Goal: Find specific page/section: Find specific page/section

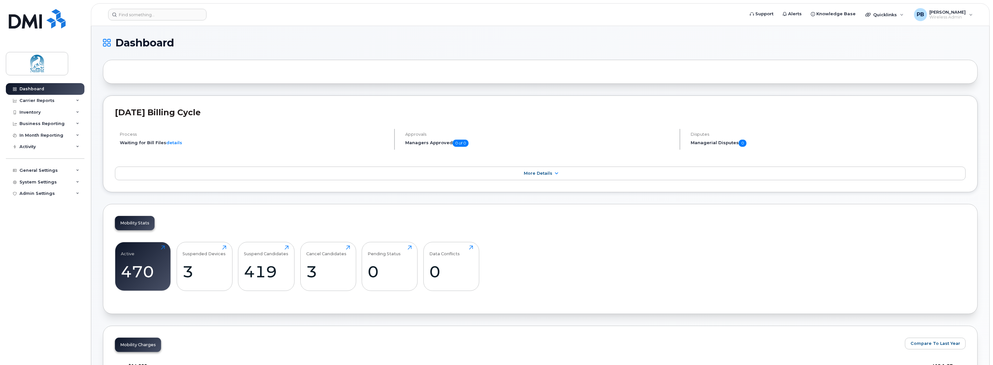
click at [906, 231] on div "Mobility Stats Active 470 Click to view more Suspended Devices 3 Click to view …" at bounding box center [540, 259] width 874 height 110
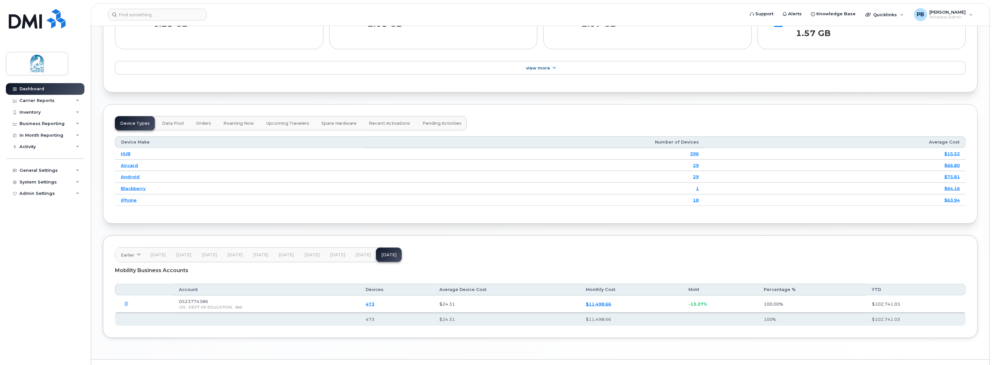
scroll to position [741, 0]
click at [830, 245] on header "Earlier 2024 October September August July June May April March February Januar…" at bounding box center [540, 252] width 850 height 15
click at [30, 111] on div "Inventory" at bounding box center [29, 112] width 21 height 5
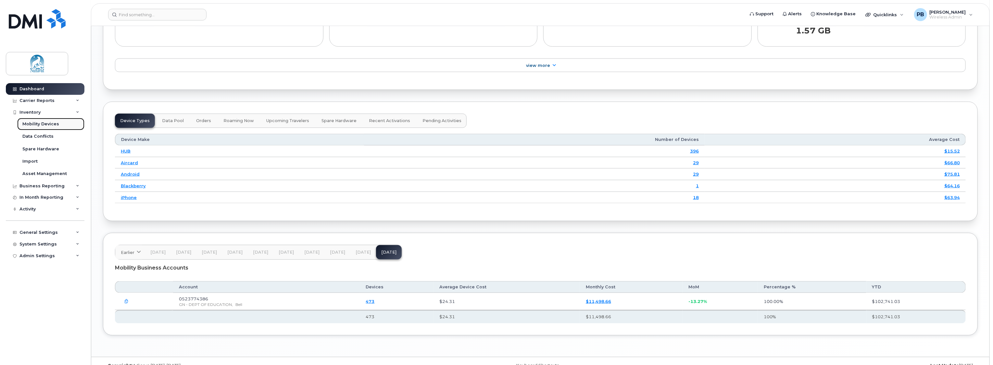
click at [31, 123] on div "Mobility Devices" at bounding box center [40, 124] width 37 height 6
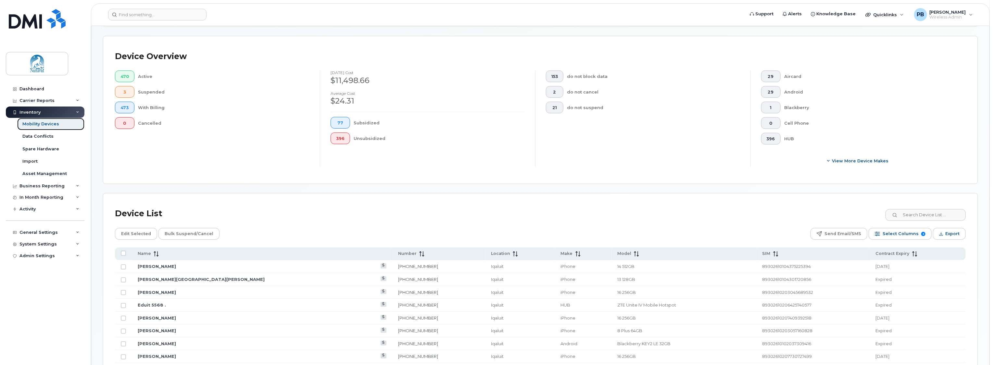
scroll to position [121, 0]
click at [911, 209] on input at bounding box center [924, 212] width 81 height 12
click at [910, 214] on input at bounding box center [924, 212] width 81 height 12
type input "9371"
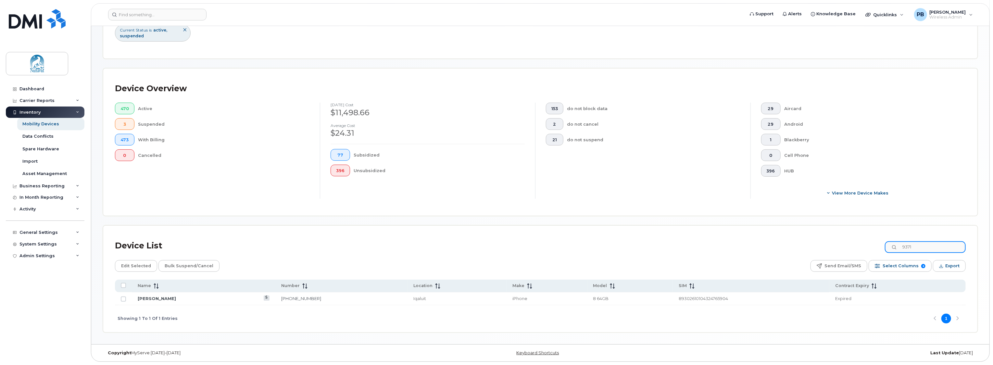
scroll to position [84, 0]
click at [147, 298] on link "[PERSON_NAME]" at bounding box center [157, 299] width 38 height 5
click at [123, 299] on input "Row Unselected" at bounding box center [123, 300] width 5 height 5
checkbox input "true"
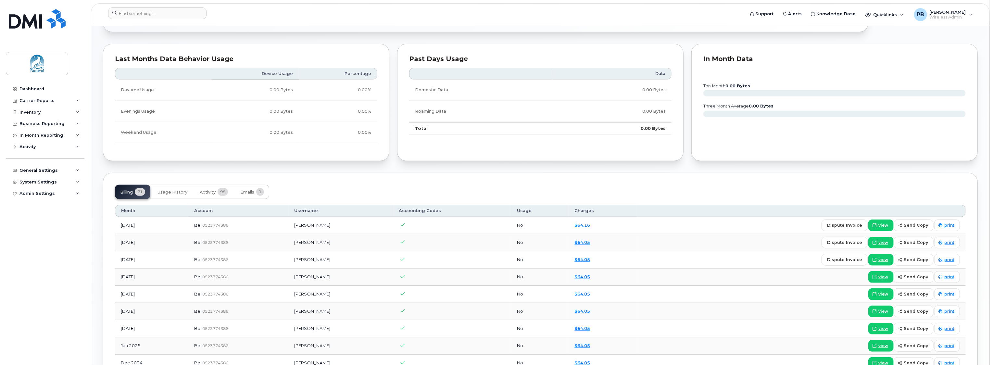
scroll to position [325, 0]
